Goal: Task Accomplishment & Management: Use online tool/utility

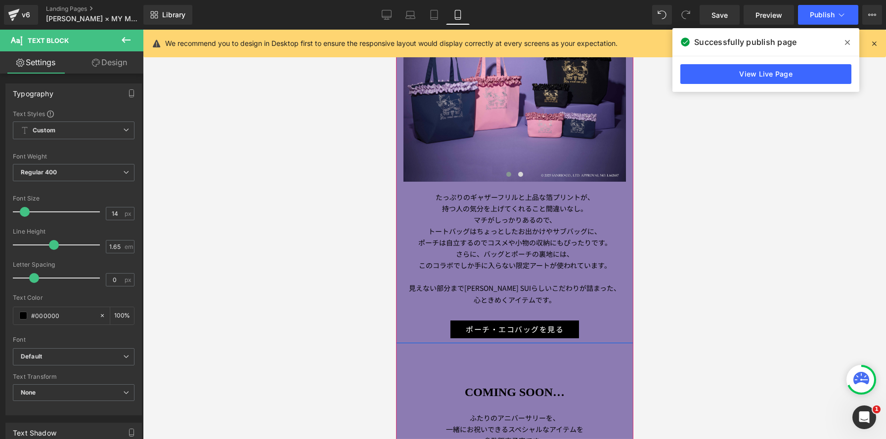
scroll to position [3932, 0]
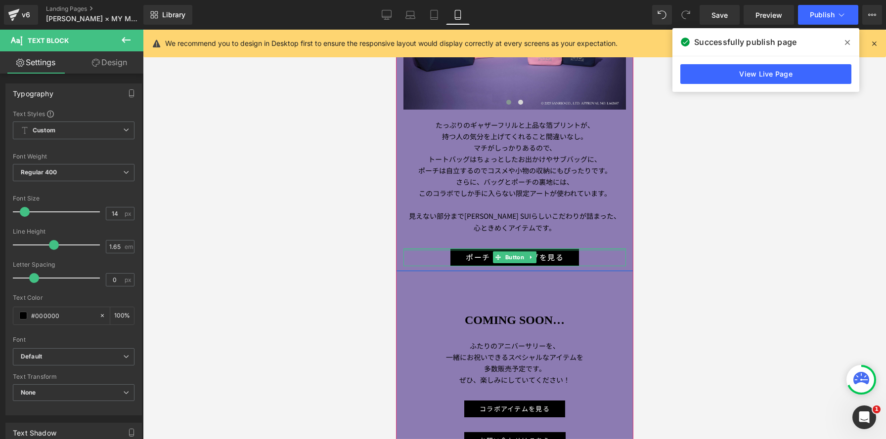
click at [444, 254] on div "ポーチ・エコバッグを見る" at bounding box center [514, 258] width 222 height 18
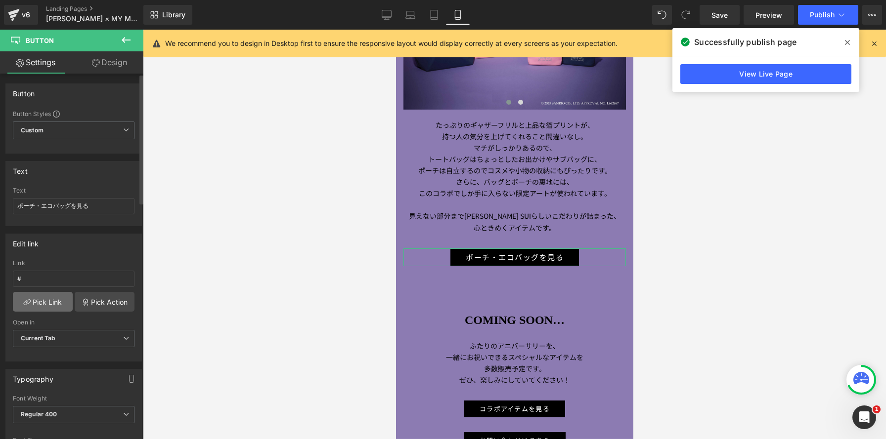
click at [29, 304] on link "Pick Link" at bounding box center [43, 302] width 60 height 20
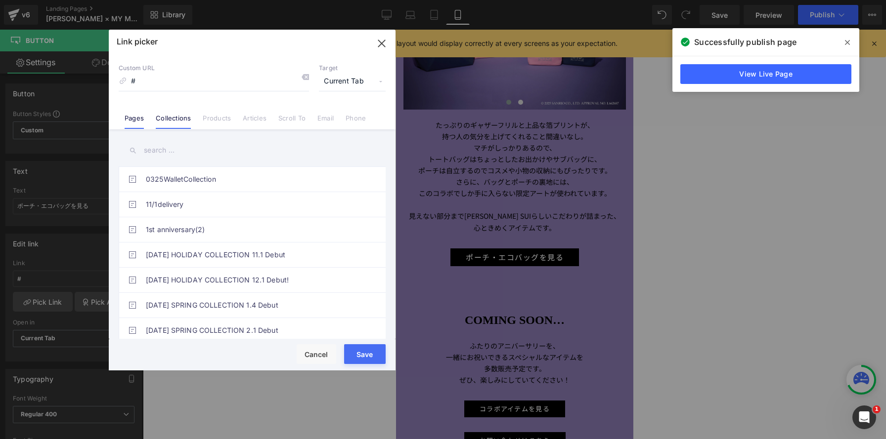
click at [174, 118] on link "Collections" at bounding box center [173, 121] width 35 height 15
click at [340, 84] on span "Current Tab" at bounding box center [352, 81] width 67 height 19
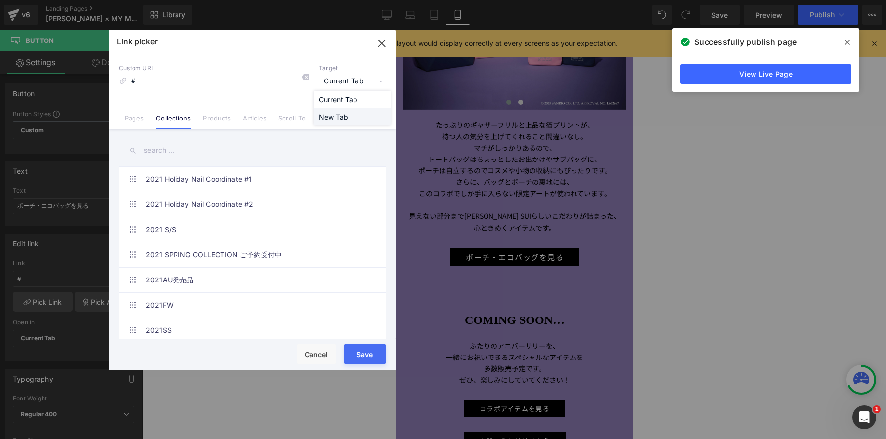
click at [339, 118] on li "New Tab" at bounding box center [352, 116] width 77 height 17
click at [239, 153] on input "text" at bounding box center [252, 150] width 267 height 22
paste input "[PERSON_NAME]× MY MELODY & [PERSON_NAME]・ポーチ・エコバッグ"
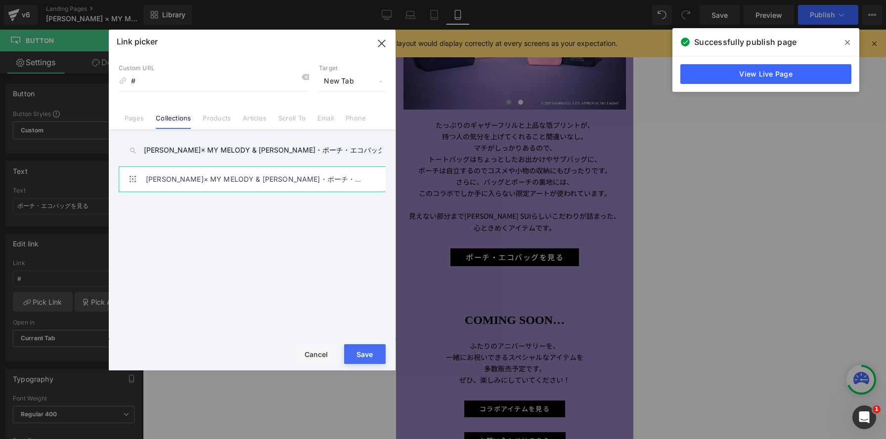
type input "[PERSON_NAME]× MY MELODY & [PERSON_NAME]・ポーチ・エコバッグ"
click at [257, 178] on link "[PERSON_NAME]× MY MELODY & [PERSON_NAME]・ポーチ・エコバッグ" at bounding box center [255, 179] width 218 height 25
type input "/collections/anna-sui-my-melody-kuromi-ハンカチ-ポーチ-エコバッグ"
click at [365, 356] on button "Save" at bounding box center [365, 355] width 42 height 20
type input "/collections/anna-sui-my-melody-kuromi-ハンカチ-ポーチ-エコバッグ"
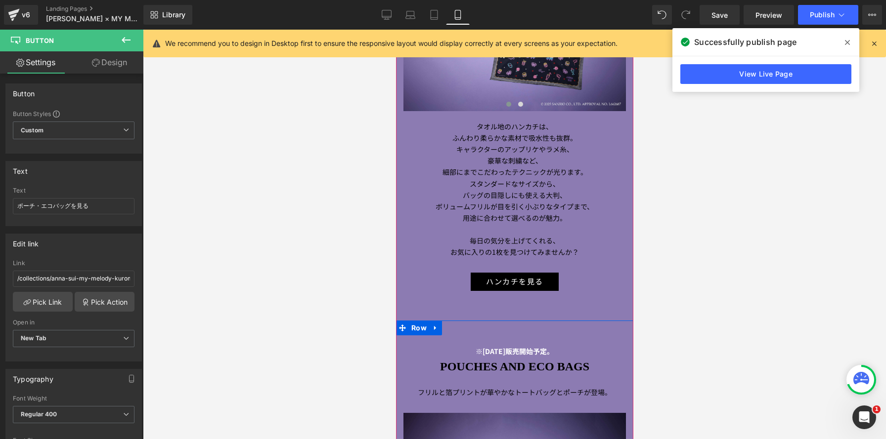
scroll to position [3388, 0]
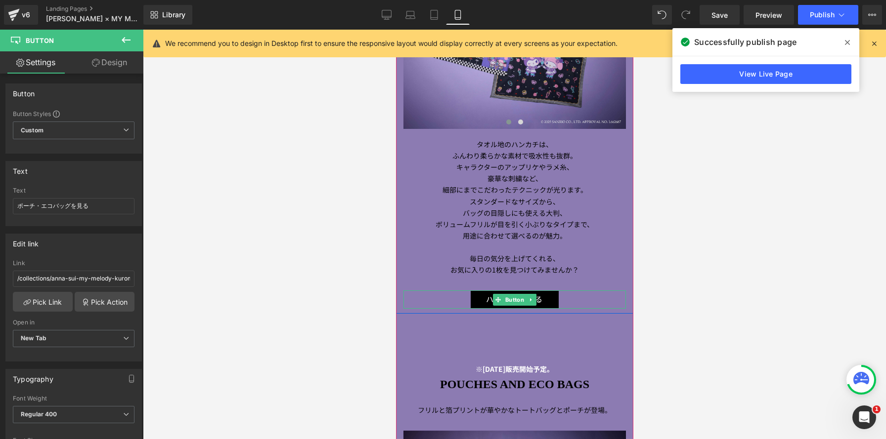
click at [470, 301] on div "ハンカチを見る" at bounding box center [514, 300] width 222 height 18
click at [41, 301] on link "Pick Link" at bounding box center [43, 302] width 60 height 20
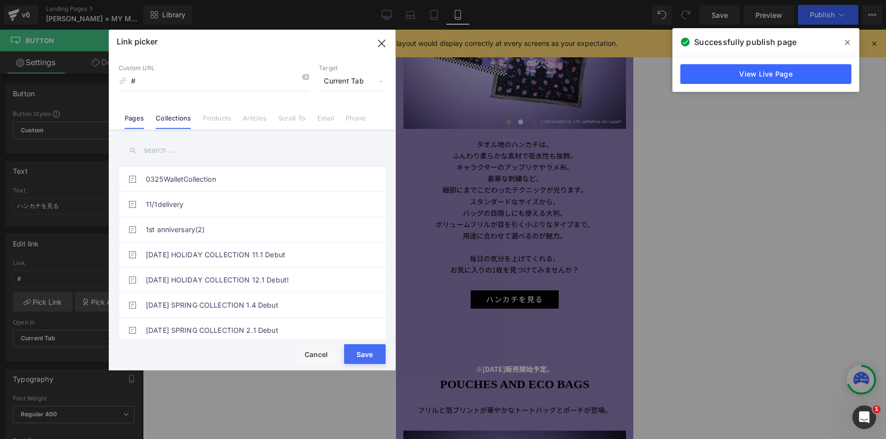
click at [177, 123] on link "Collections" at bounding box center [173, 121] width 35 height 15
click at [193, 142] on input "text" at bounding box center [252, 150] width 267 height 22
paste input "[PERSON_NAME]× MY MELODY & [PERSON_NAME]・ポーチ・エコバッグ"
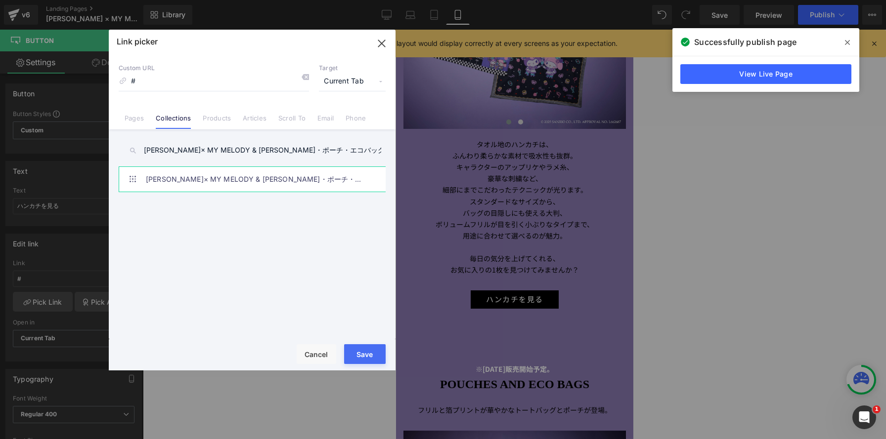
type input "[PERSON_NAME]× MY MELODY & [PERSON_NAME]・ポーチ・エコバッグ"
click at [219, 176] on link "[PERSON_NAME]× MY MELODY & [PERSON_NAME]・ポーチ・エコバッグ" at bounding box center [255, 179] width 218 height 25
type input "/collections/anna-sui-my-melody-kuromi-ハンカチ-ポーチ-エコバッグ"
drag, startPoint x: 360, startPoint y: 352, endPoint x: 395, endPoint y: 341, distance: 36.4
click at [360, 352] on button "Save" at bounding box center [365, 355] width 42 height 20
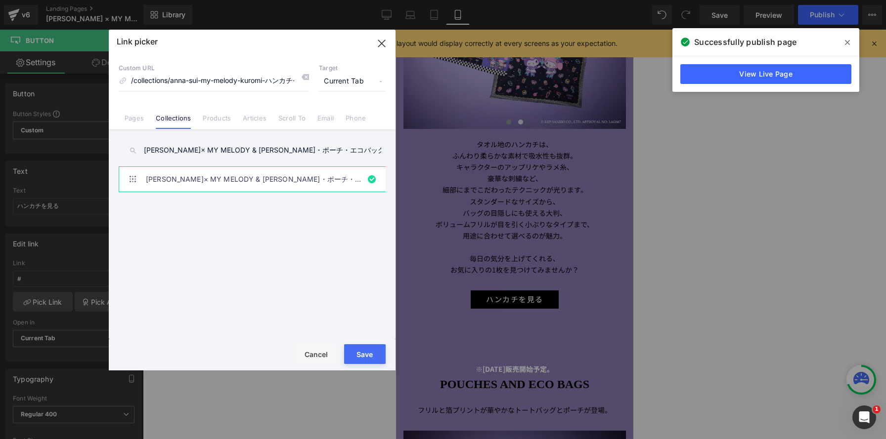
type input "/collections/anna-sui-my-melody-kuromi-ハンカチ-ポーチ-エコバッグ"
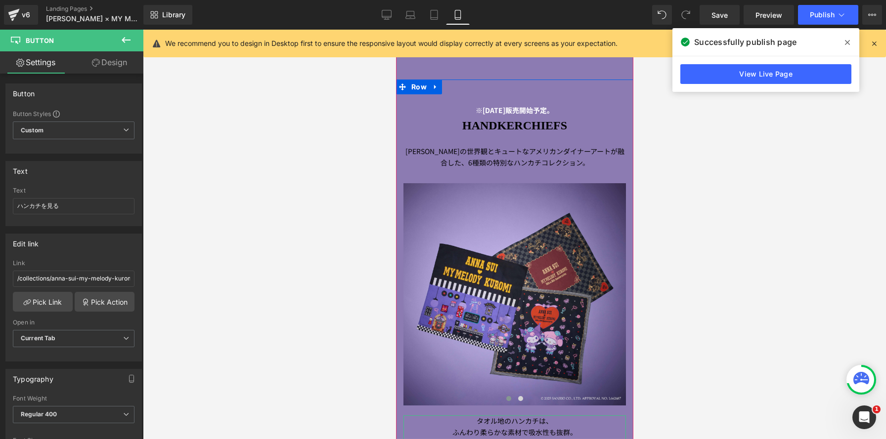
scroll to position [3061, 0]
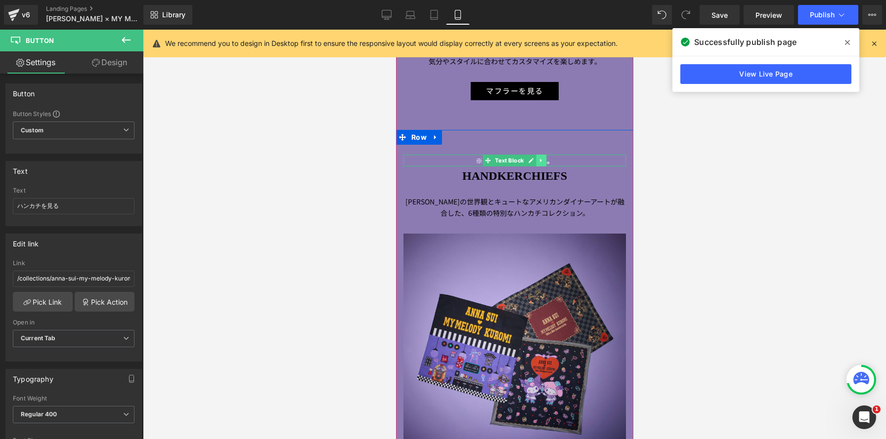
click at [543, 160] on icon at bounding box center [540, 161] width 5 height 6
click at [547, 161] on icon at bounding box center [545, 160] width 5 height 5
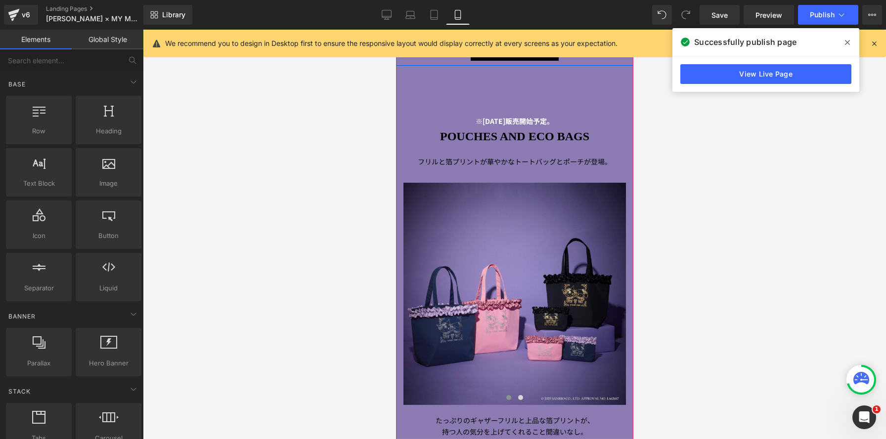
scroll to position [3636, 0]
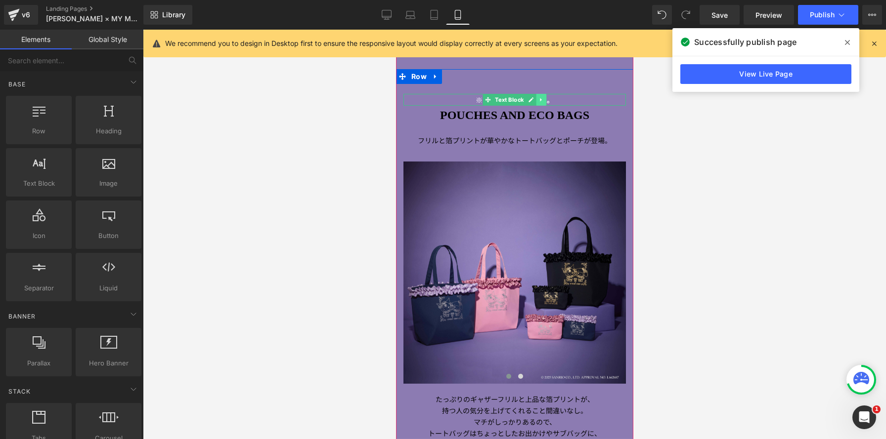
click at [541, 102] on icon at bounding box center [540, 100] width 5 height 6
drag, startPoint x: 547, startPoint y: 101, endPoint x: 550, endPoint y: 116, distance: 15.0
click at [547, 101] on icon at bounding box center [545, 99] width 5 height 5
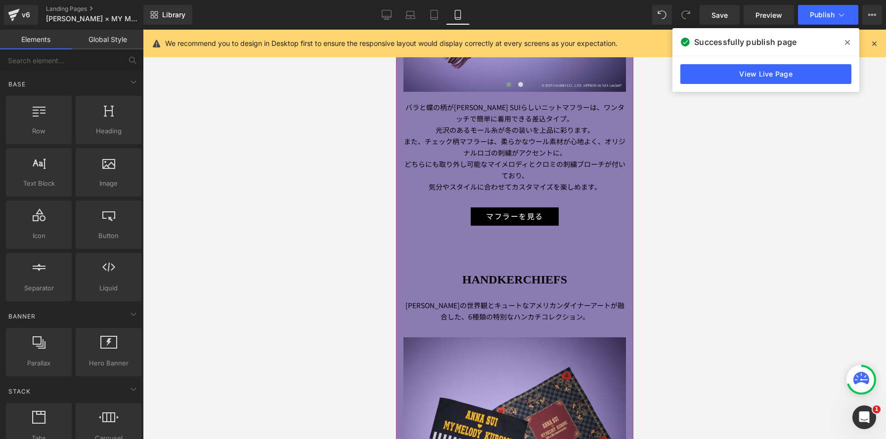
scroll to position [2933, 0]
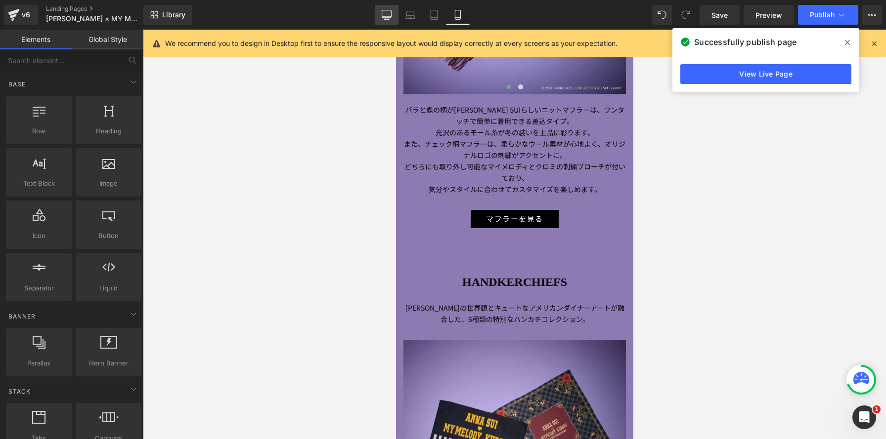
click at [386, 15] on icon at bounding box center [387, 15] width 10 height 10
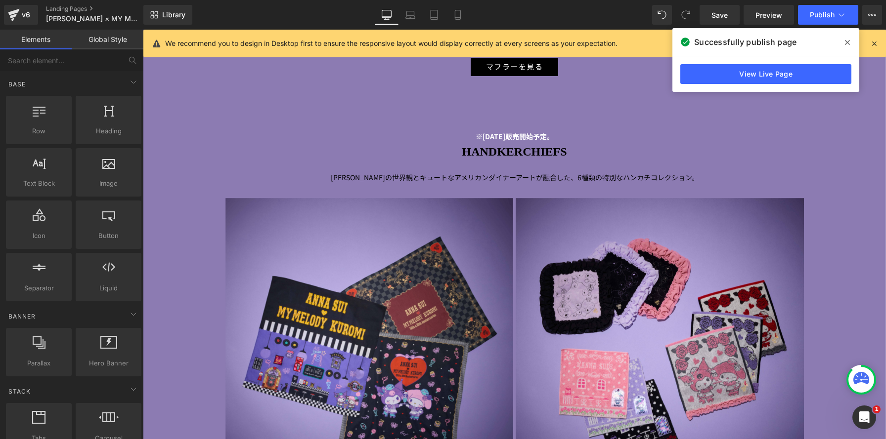
scroll to position [3337, 0]
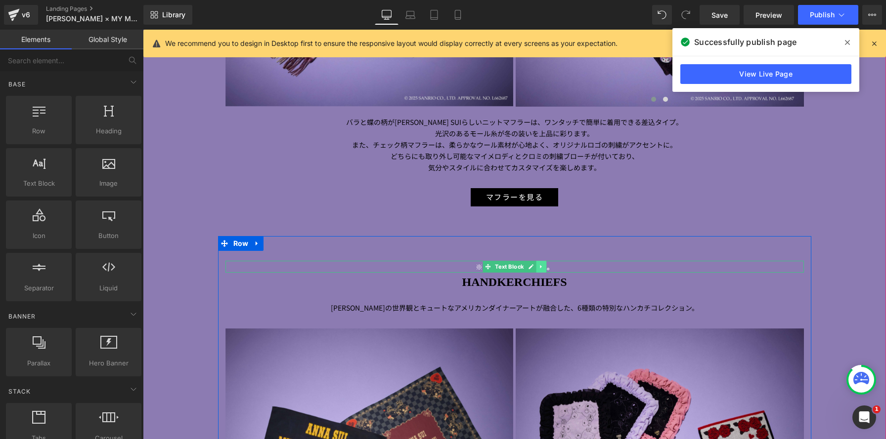
click at [545, 267] on link at bounding box center [541, 267] width 10 height 12
click at [546, 266] on icon at bounding box center [545, 266] width 5 height 5
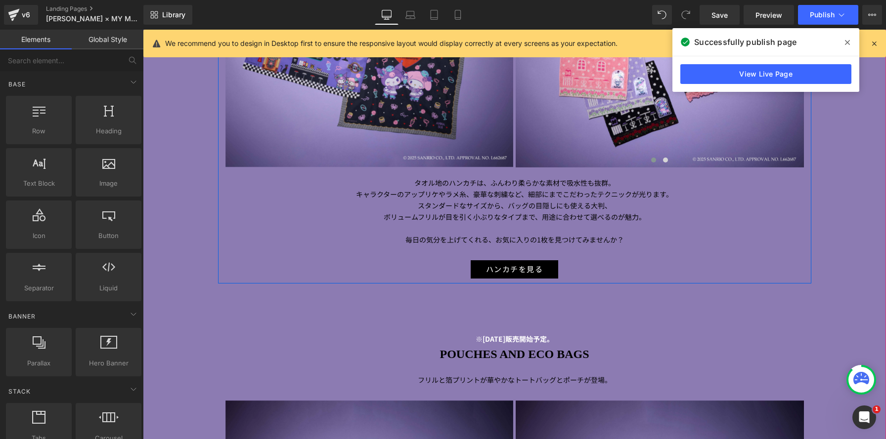
scroll to position [3849, 0]
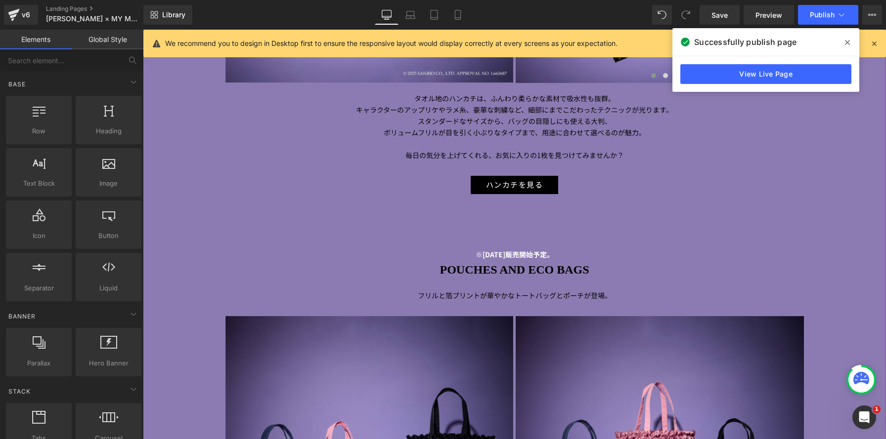
click at [440, 185] on div "ハンカチを見る" at bounding box center [514, 185] width 578 height 18
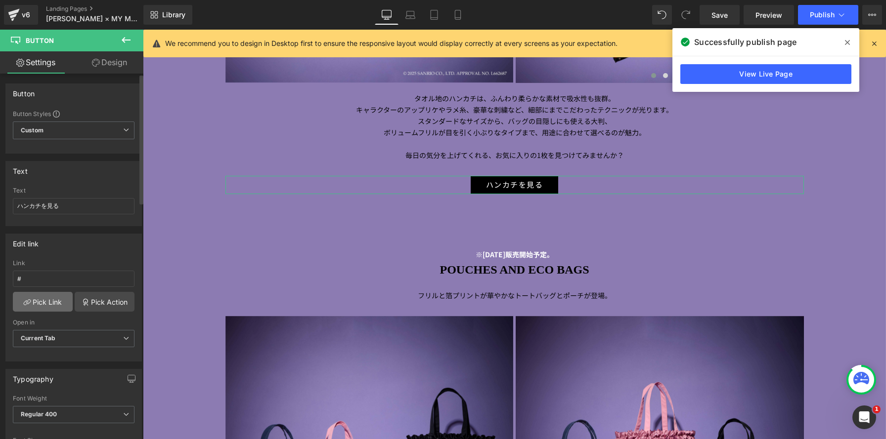
click at [55, 300] on link "Pick Link" at bounding box center [43, 302] width 60 height 20
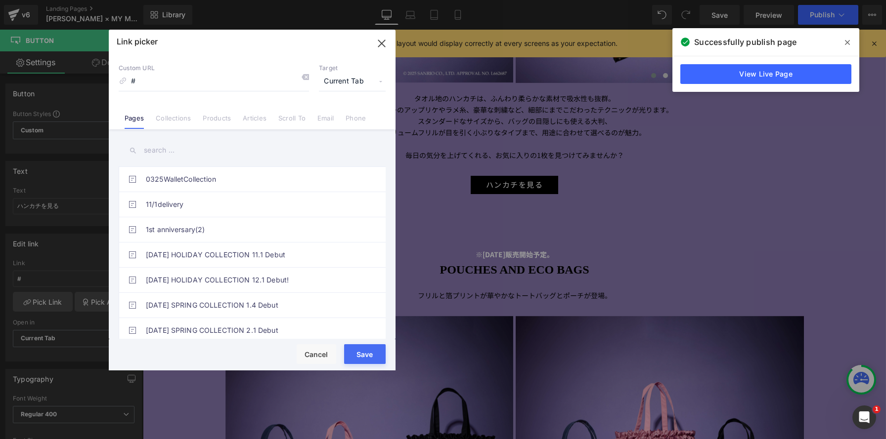
click at [168, 145] on input "text" at bounding box center [252, 150] width 267 height 22
click at [180, 121] on link "Collections" at bounding box center [173, 121] width 35 height 15
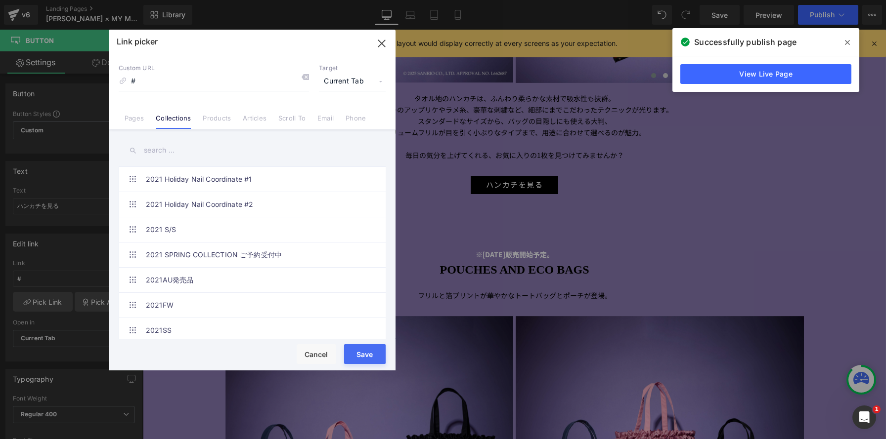
click at [190, 147] on input "text" at bounding box center [252, 150] width 267 height 22
paste input "[PERSON_NAME]× MY MELODY & [PERSON_NAME]・ポーチ・エコバッグ"
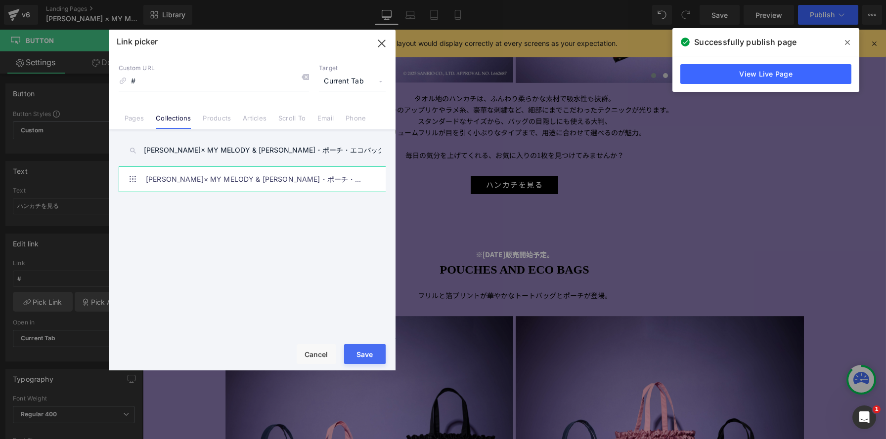
type input "[PERSON_NAME]× MY MELODY & [PERSON_NAME]・ポーチ・エコバッグ"
click at [200, 186] on link "[PERSON_NAME]× MY MELODY & [PERSON_NAME]・ポーチ・エコバッグ" at bounding box center [255, 179] width 218 height 25
type input "/collections/anna-sui-my-melody-kuromi-ハンカチ-ポーチ-エコバッグ"
click at [374, 351] on button "Save" at bounding box center [365, 355] width 42 height 20
type input "/collections/anna-sui-my-melody-kuromi-ハンカチ-ポーチ-エコバッグ"
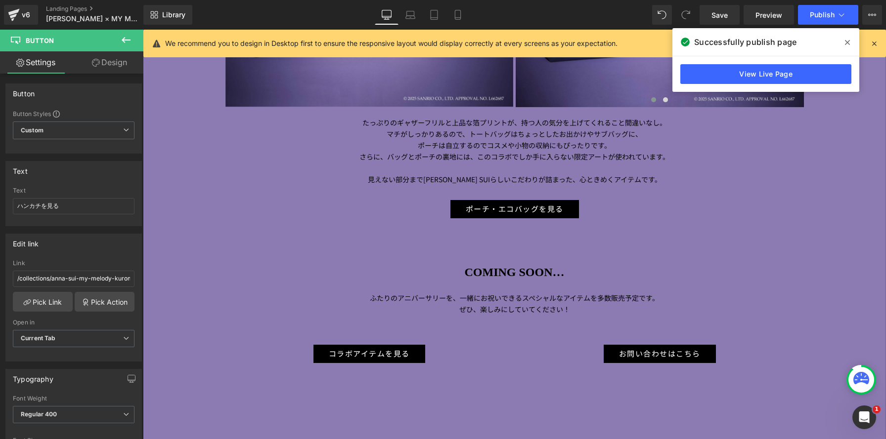
scroll to position [4354, 0]
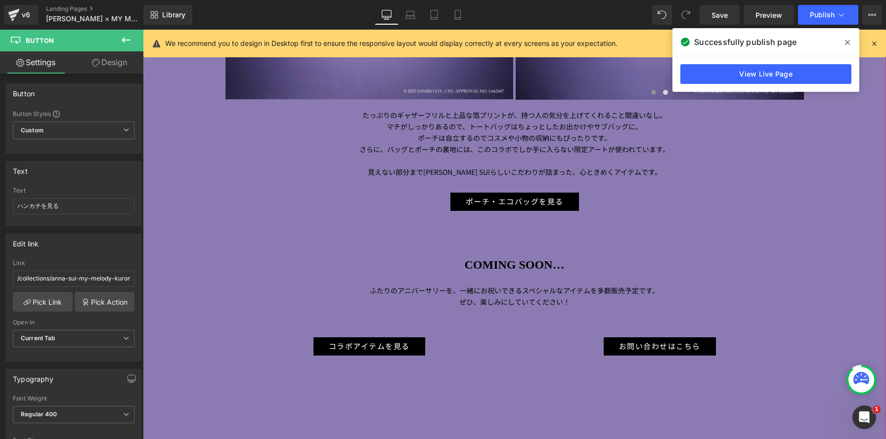
click at [415, 199] on div "ポーチ・エコバッグを見る" at bounding box center [514, 202] width 578 height 18
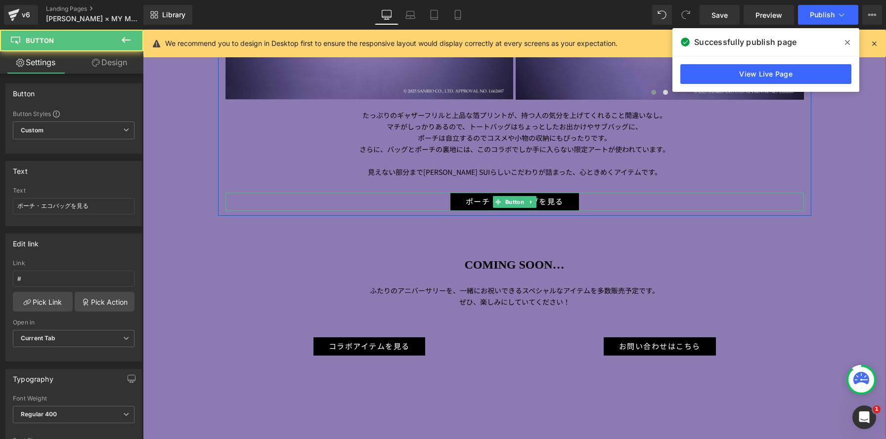
click at [447, 207] on div "ポーチ・エコバッグを見る" at bounding box center [514, 202] width 578 height 18
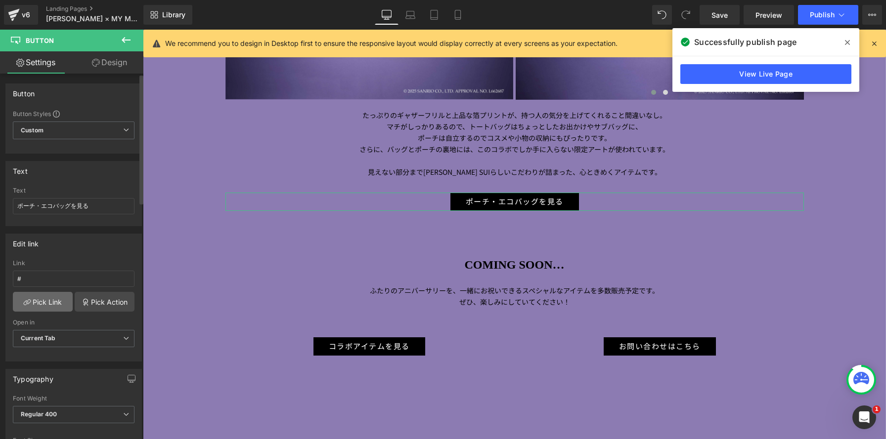
click at [50, 301] on link "Pick Link" at bounding box center [43, 302] width 60 height 20
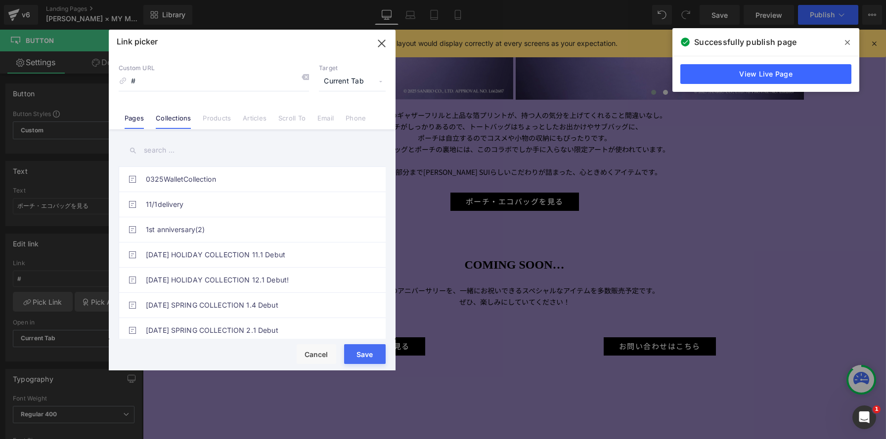
click at [175, 120] on link "Collections" at bounding box center [173, 121] width 35 height 15
click at [187, 149] on input "text" at bounding box center [252, 150] width 267 height 22
paste input "[PERSON_NAME]× MY MELODY & [PERSON_NAME]・ポーチ・エコバッグ"
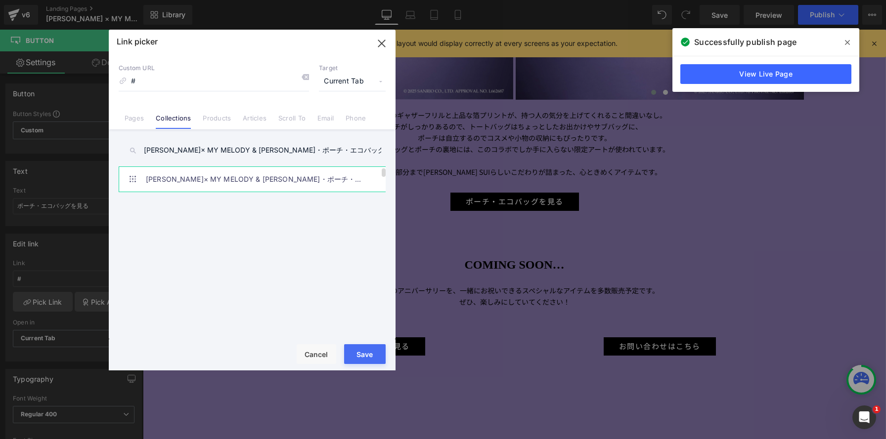
type input "[PERSON_NAME]× MY MELODY & [PERSON_NAME]・ポーチ・エコバッグ"
click at [236, 188] on link "[PERSON_NAME]× MY MELODY & [PERSON_NAME]・ポーチ・エコバッグ" at bounding box center [255, 179] width 218 height 25
type input "/collections/anna-sui-my-melody-kuromi-ハンカチ-ポーチ-エコバッグ"
click at [352, 85] on span "Current Tab" at bounding box center [352, 81] width 67 height 19
click at [341, 119] on li "New Tab" at bounding box center [352, 116] width 77 height 17
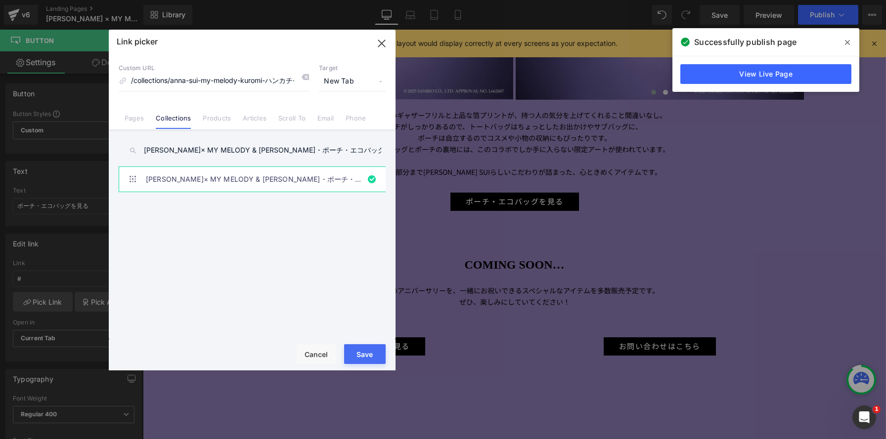
click at [365, 356] on button "Save" at bounding box center [365, 355] width 42 height 20
type input "/collections/anna-sui-my-melody-kuromi-ハンカチ-ポーチ-エコバッグ"
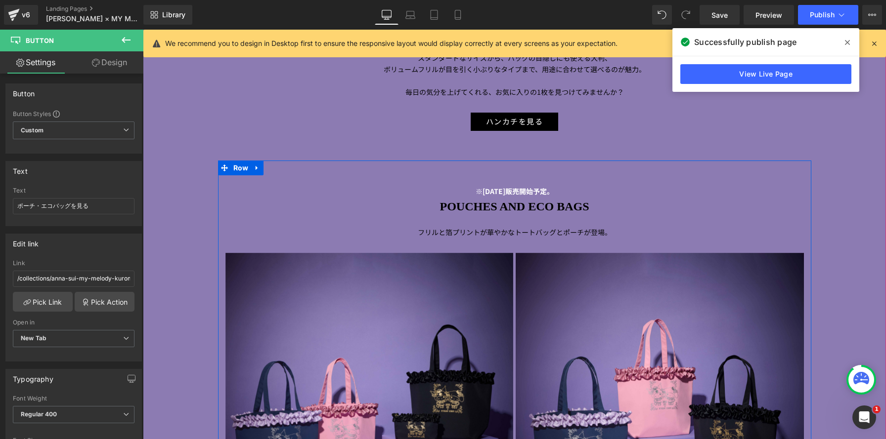
scroll to position [3882, 0]
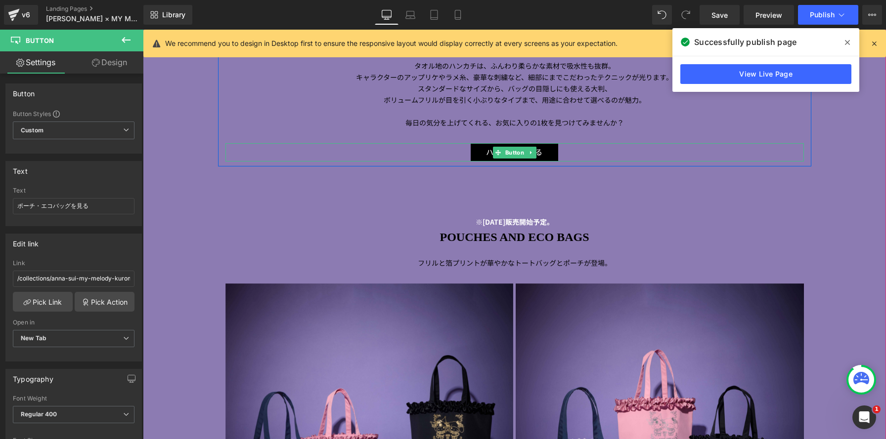
click at [457, 155] on div "ハンカチを見る" at bounding box center [514, 152] width 578 height 18
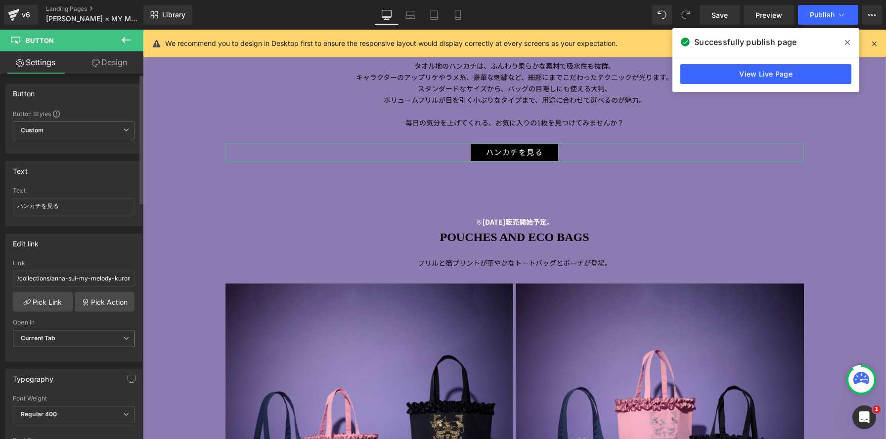
click at [28, 341] on b "Current Tab" at bounding box center [38, 338] width 35 height 7
click at [45, 368] on div "New Tab" at bounding box center [40, 371] width 25 height 7
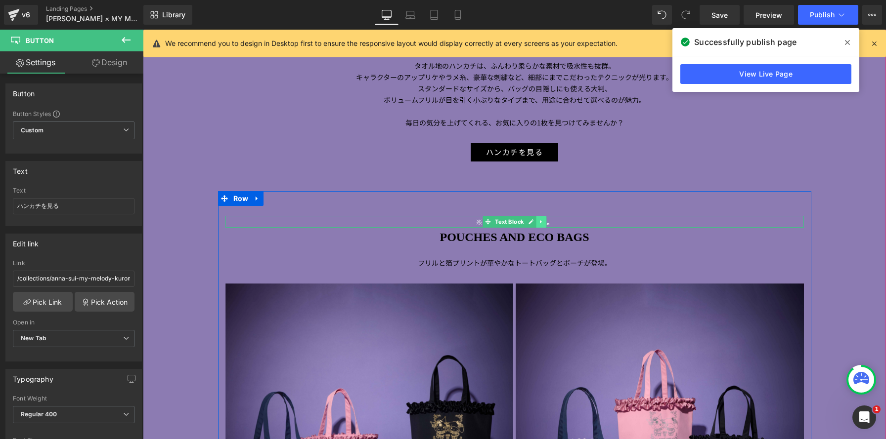
click at [544, 221] on link at bounding box center [541, 222] width 10 height 12
click at [544, 221] on icon at bounding box center [545, 221] width 5 height 5
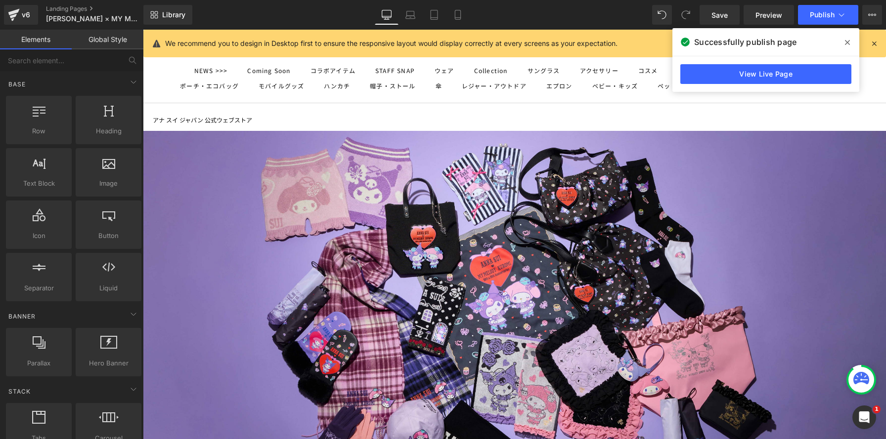
scroll to position [0, 0]
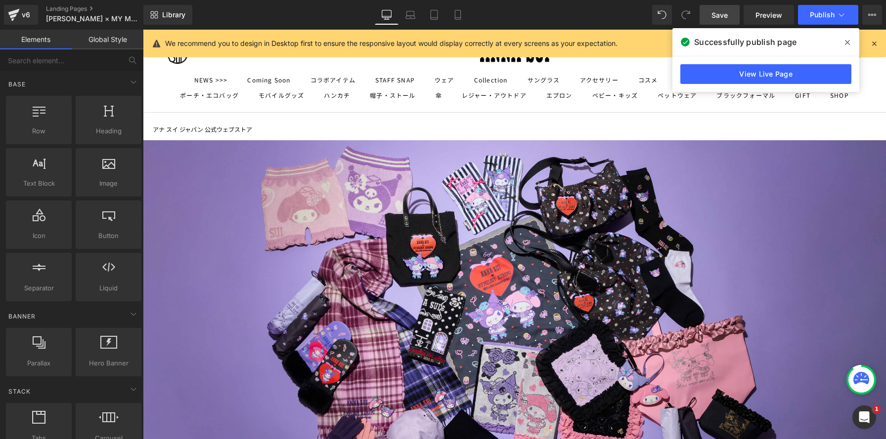
click at [709, 15] on link "Save" at bounding box center [720, 15] width 40 height 20
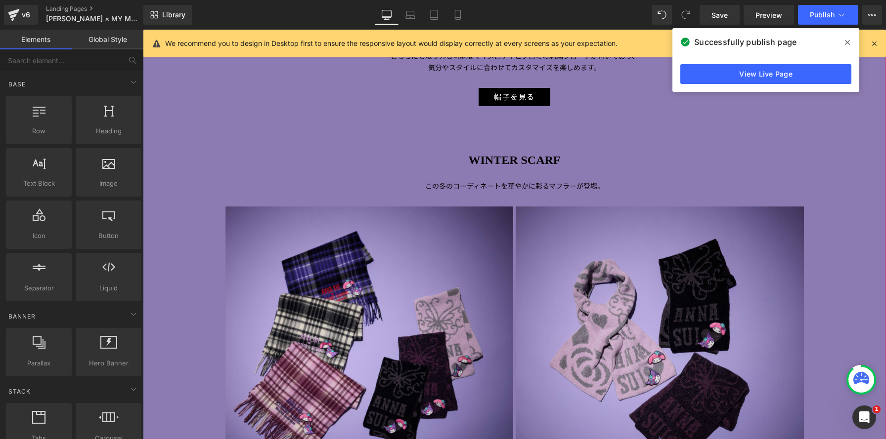
scroll to position [2679, 0]
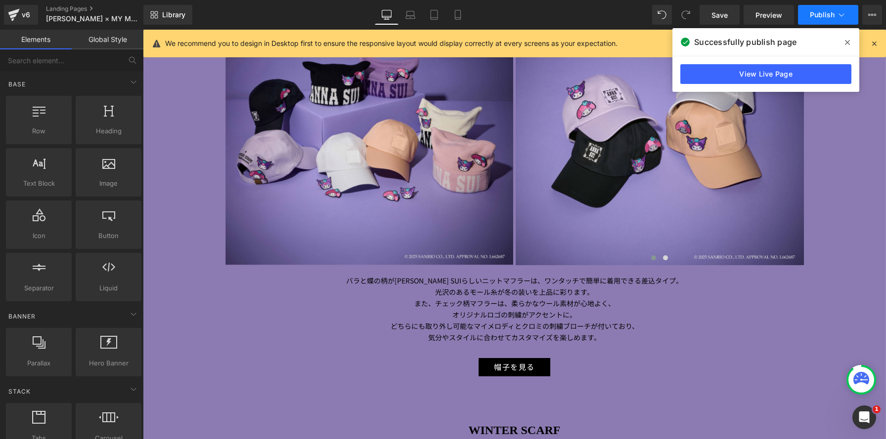
click at [819, 15] on span "Publish" at bounding box center [822, 15] width 25 height 8
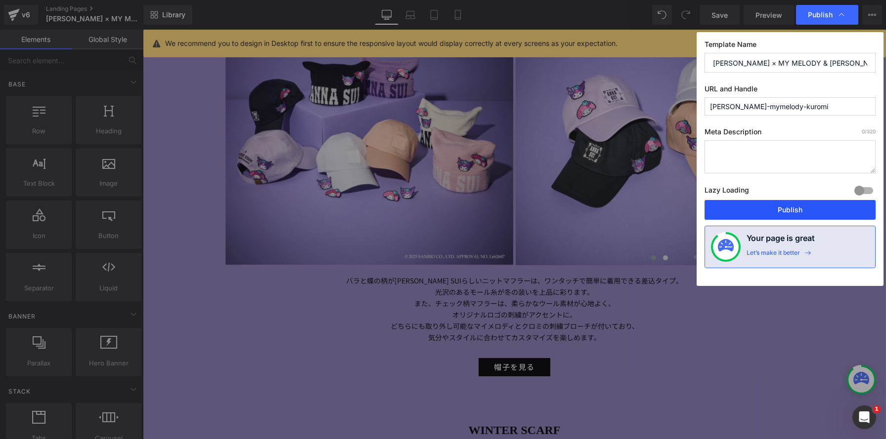
click at [800, 215] on button "Publish" at bounding box center [789, 210] width 171 height 20
